Goal: Information Seeking & Learning: Check status

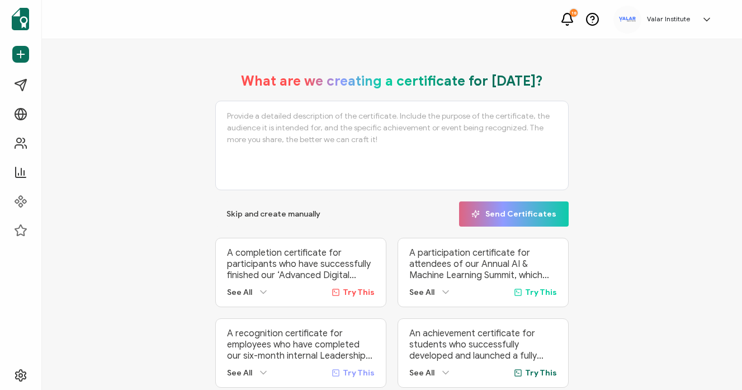
click at [110, 59] on div "What are we creating a certificate for [DATE]? Skip and create manually Send Ce…" at bounding box center [392, 230] width 700 height 382
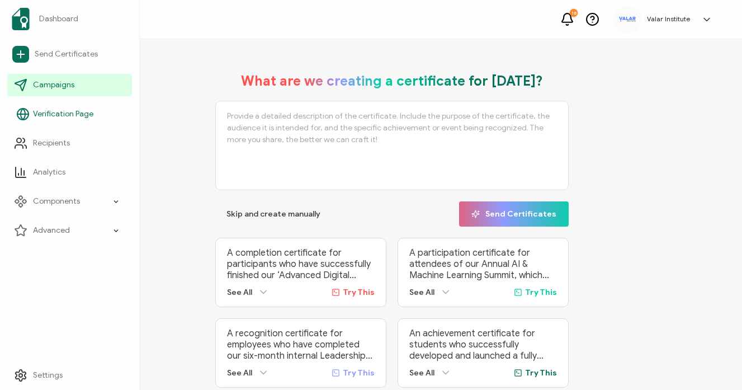
click at [71, 83] on span "Campaigns" at bounding box center [53, 84] width 41 height 11
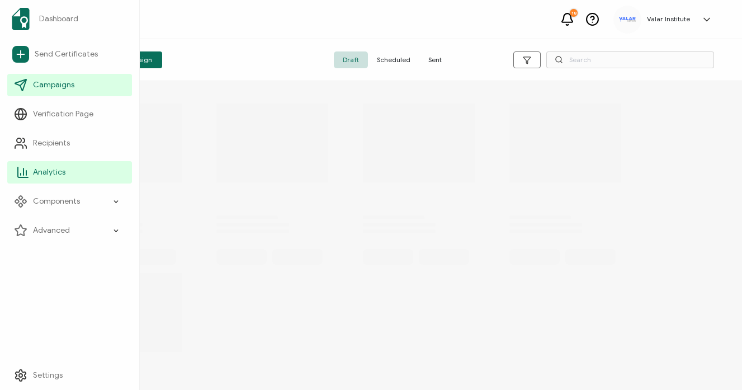
click at [53, 173] on span "Analytics" at bounding box center [49, 172] width 32 height 11
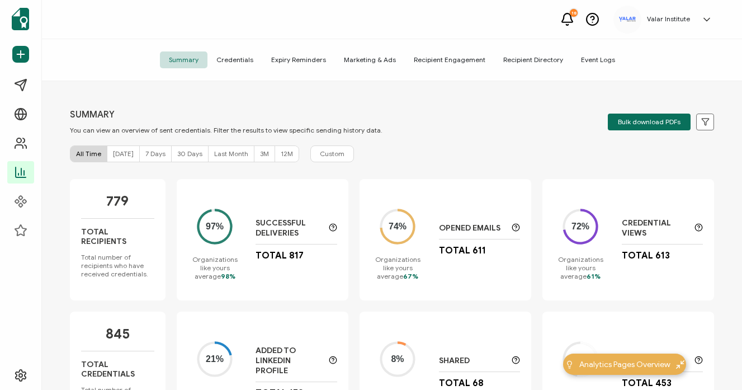
click at [475, 104] on div "SUMMARY You can view an overview of sent credentials. Filter the results to vie…" at bounding box center [392, 236] width 700 height 311
click at [220, 51] on span "Credentials" at bounding box center [234, 59] width 55 height 17
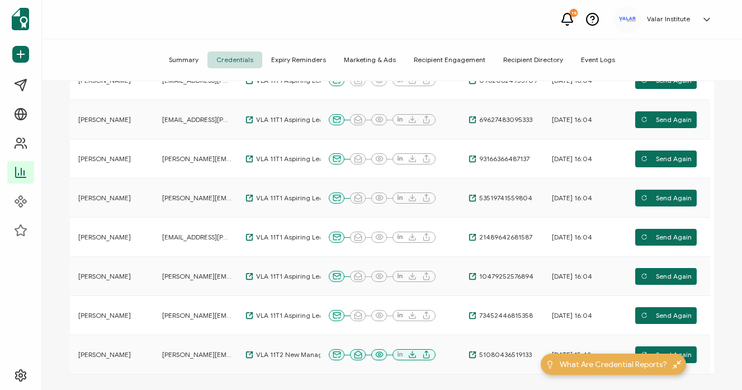
scroll to position [365, 0]
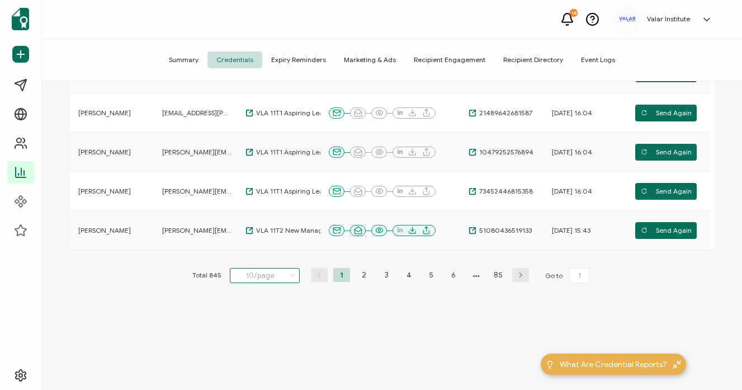
click at [278, 280] on input "10/page" at bounding box center [265, 275] width 70 height 15
click at [276, 274] on input "10/page" at bounding box center [265, 275] width 70 height 15
click at [256, 276] on input "10/page" at bounding box center [265, 275] width 70 height 15
click at [250, 320] on span "20/page" at bounding box center [253, 322] width 28 height 8
type input "20/page"
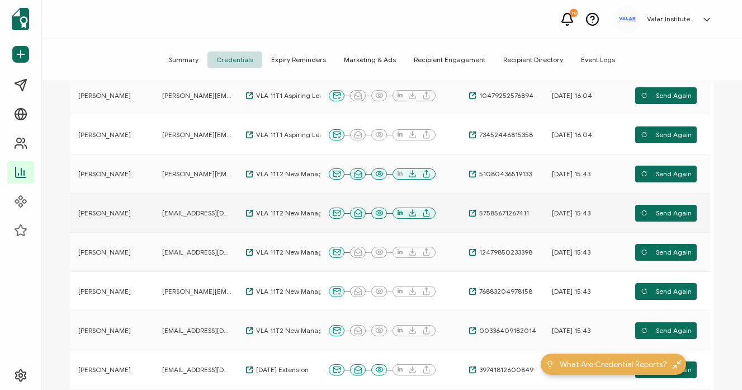
scroll to position [0, 0]
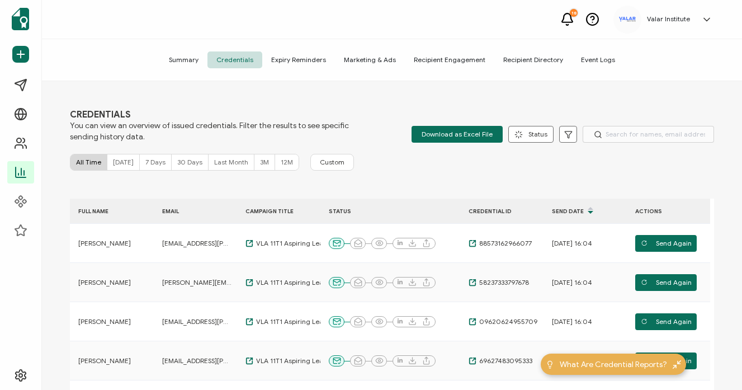
click at [89, 205] on div "FULL NAME" at bounding box center [112, 211] width 84 height 13
click at [89, 212] on div "FULL NAME" at bounding box center [112, 211] width 84 height 13
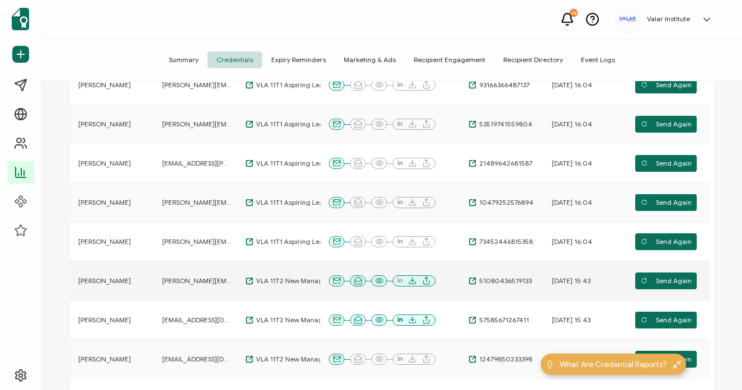
scroll to position [365, 0]
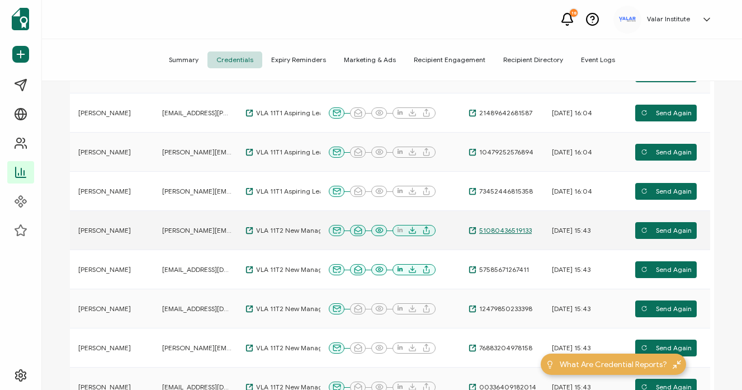
copy span "51080436519133"
click at [548, 222] on td "[DATE] 15:43" at bounding box center [584, 230] width 83 height 39
click at [542, 213] on td "51080436519133" at bounding box center [501, 230] width 83 height 39
drag, startPoint x: 532, startPoint y: 228, endPoint x: 479, endPoint y: 229, distance: 53.1
click at [479, 229] on div "51080436519133" at bounding box center [501, 230] width 83 height 9
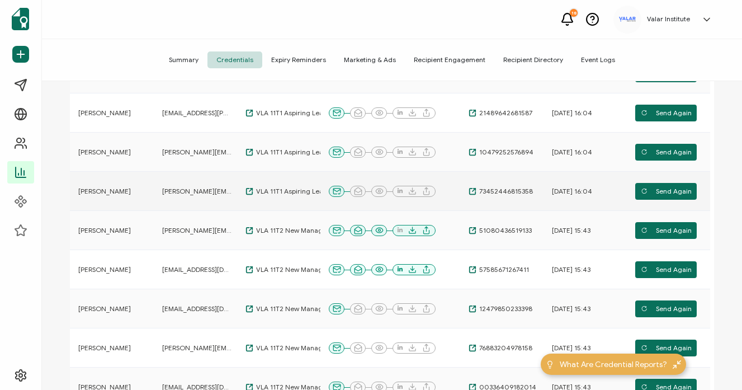
copy span "51080436519133"
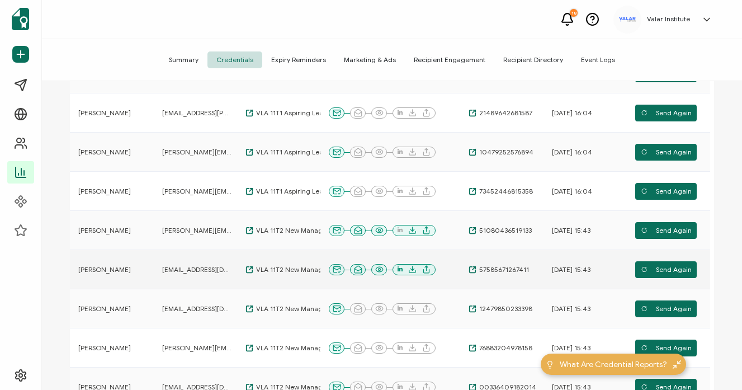
click at [528, 269] on div "57585671267411" at bounding box center [501, 269] width 83 height 9
click at [509, 271] on tr "[PERSON_NAME] [PERSON_NAME][EMAIL_ADDRESS][PERSON_NAME][DOMAIN_NAME] VLA 11T2 N…" at bounding box center [390, 269] width 640 height 39
click at [541, 269] on div "57585671267411" at bounding box center [501, 269] width 83 height 9
drag, startPoint x: 541, startPoint y: 269, endPoint x: 493, endPoint y: 272, distance: 48.2
click at [477, 269] on div "57585671267411" at bounding box center [501, 269] width 83 height 9
